Goal: Complete application form

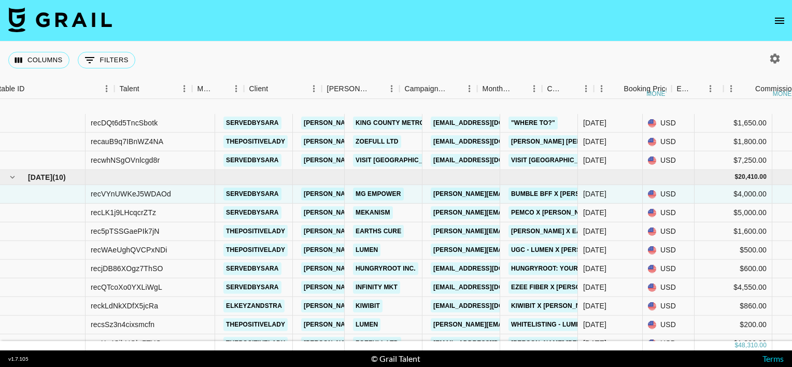
scroll to position [63, 101]
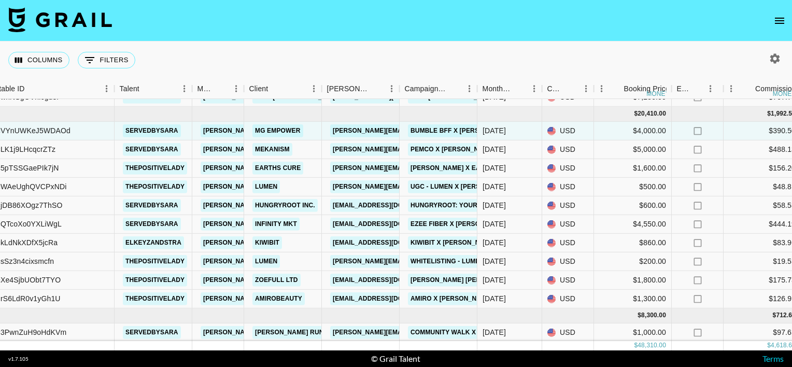
click at [282, 130] on link "MG Empower" at bounding box center [277, 130] width 51 height 13
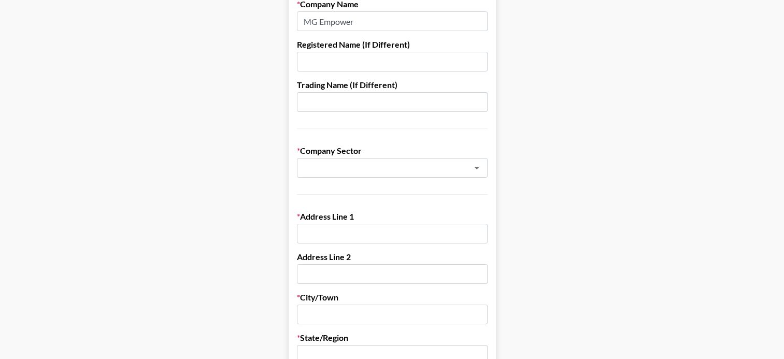
scroll to position [118, 0]
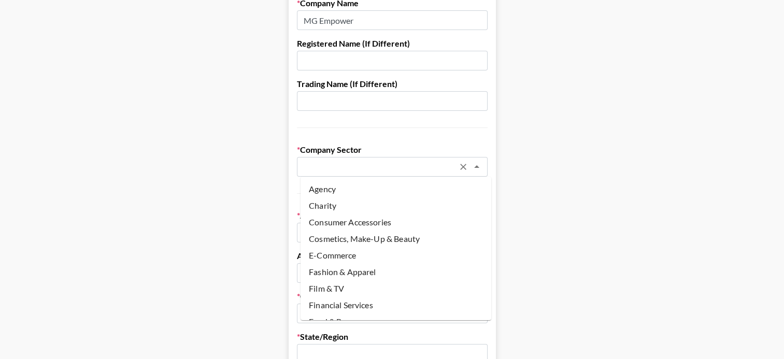
click at [344, 167] on input "text" at bounding box center [378, 167] width 151 height 12
click at [342, 186] on li "Agency" at bounding box center [396, 189] width 191 height 17
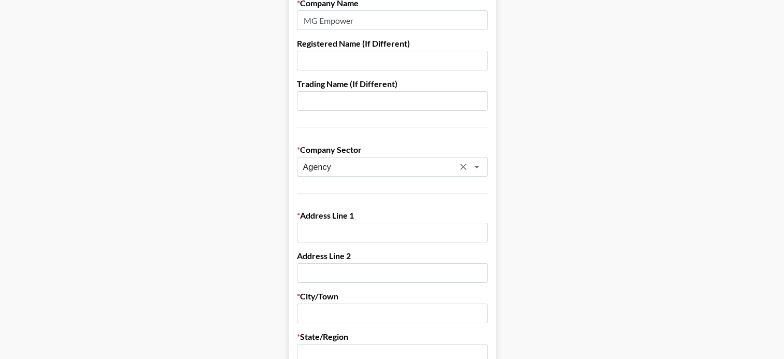
type input "Agency"
click at [341, 229] on input "text" at bounding box center [392, 233] width 191 height 20
paste input "[STREET_ADDRESS]"
type input "[STREET_ADDRESS]"
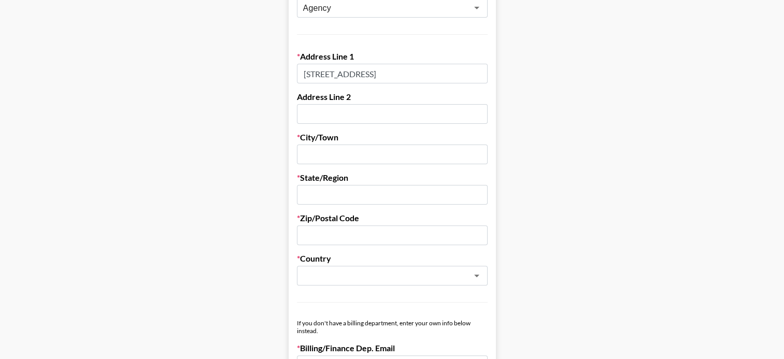
scroll to position [276, 0]
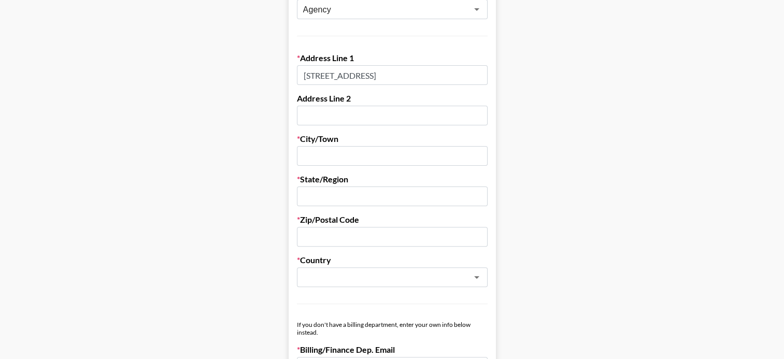
click at [319, 152] on input "text" at bounding box center [392, 156] width 191 height 20
click at [318, 114] on input "text" at bounding box center [392, 116] width 191 height 20
paste input "EC2M 5QQ"
type input "EC2M 5QQ"
click at [328, 120] on input "EC2M 5QQ" at bounding box center [392, 116] width 191 height 20
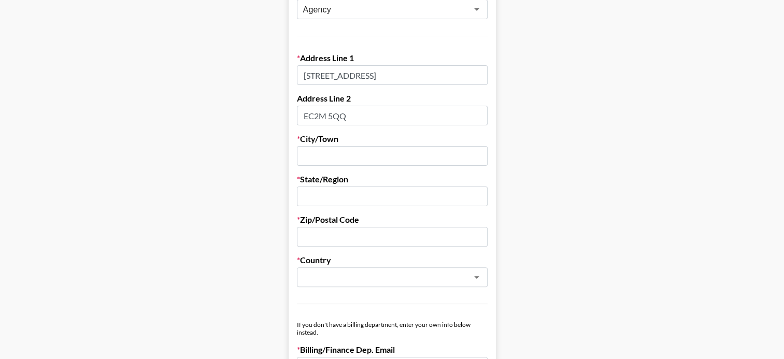
click at [328, 120] on input "EC2M 5QQ" at bounding box center [392, 116] width 191 height 20
click at [342, 235] on input "text" at bounding box center [392, 237] width 191 height 20
paste input "EC2M 5QQ"
type input "EC2M 5QQ"
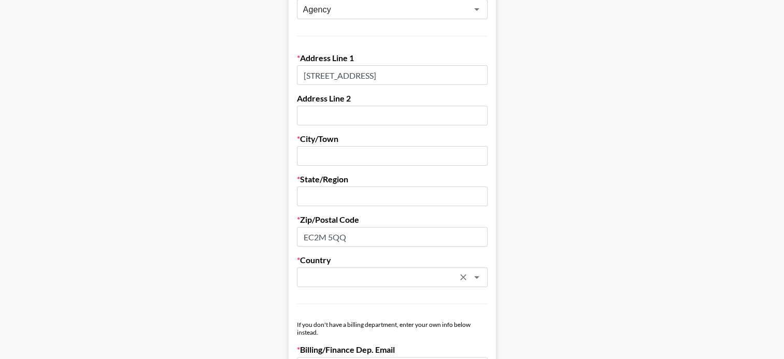
click at [341, 279] on input "text" at bounding box center [378, 278] width 151 height 12
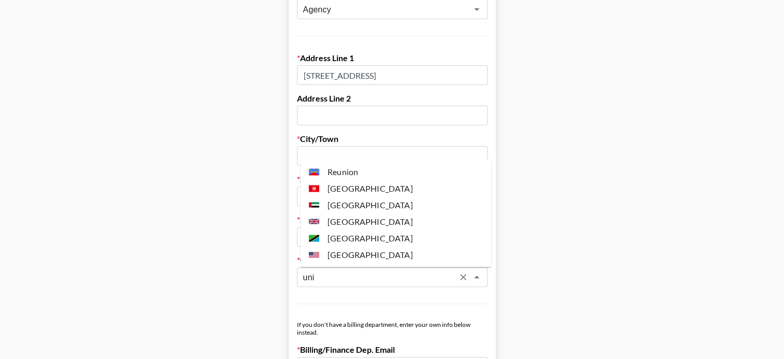
click at [349, 224] on li "[GEOGRAPHIC_DATA]" at bounding box center [396, 221] width 191 height 17
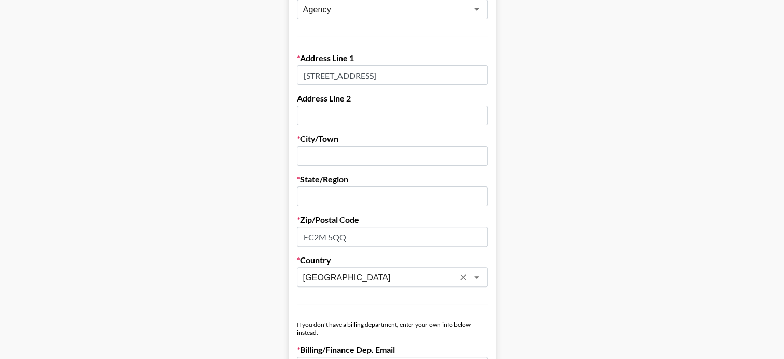
type input "[GEOGRAPHIC_DATA]"
click at [322, 154] on input "text" at bounding box center [392, 156] width 191 height 20
type input "[GEOGRAPHIC_DATA]"
click at [309, 196] on input "text" at bounding box center [392, 197] width 191 height 20
type input "[GEOGRAPHIC_DATA]"
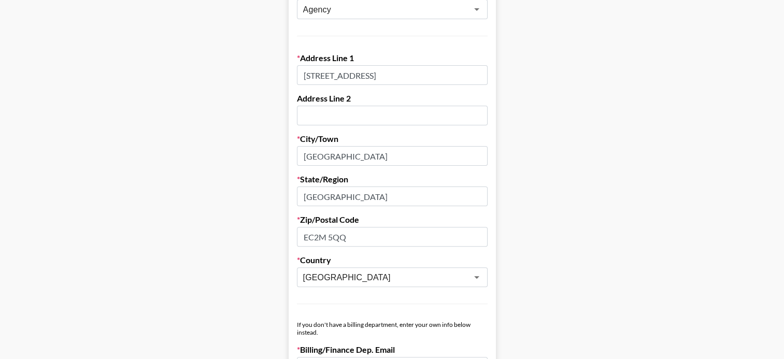
click at [328, 122] on input "text" at bounding box center [392, 116] width 191 height 20
paste input "[GEOGRAPHIC_DATA], 850"
type input "[GEOGRAPHIC_DATA], 850"
click at [267, 168] on main "Send New Client Form to Client Copy Link to Client Form Company Name MG Empower…" at bounding box center [392, 316] width 768 height 1068
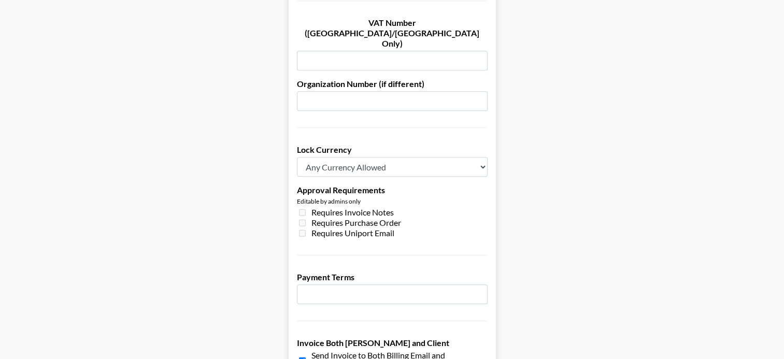
scroll to position [803, 0]
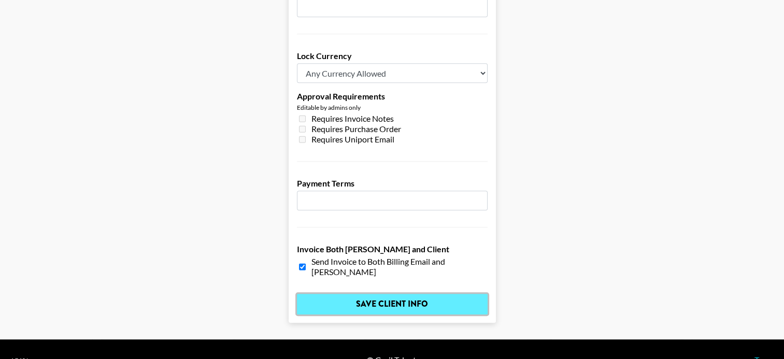
click at [340, 294] on input "Save Client Info" at bounding box center [392, 304] width 191 height 21
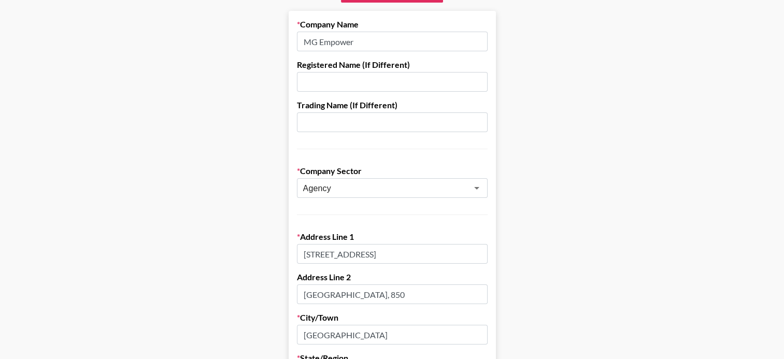
scroll to position [0, 0]
